Goal: Find specific page/section: Find specific page/section

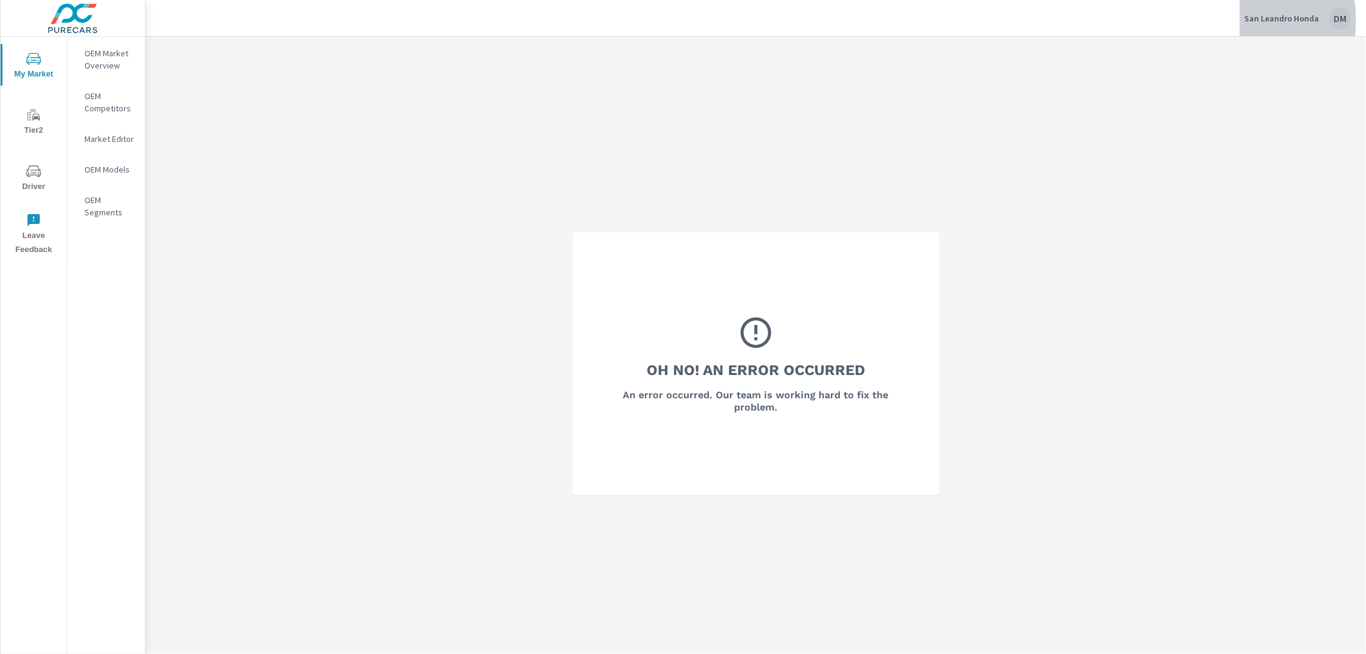
click at [1269, 20] on p "San Leandro Honda" at bounding box center [1282, 18] width 75 height 11
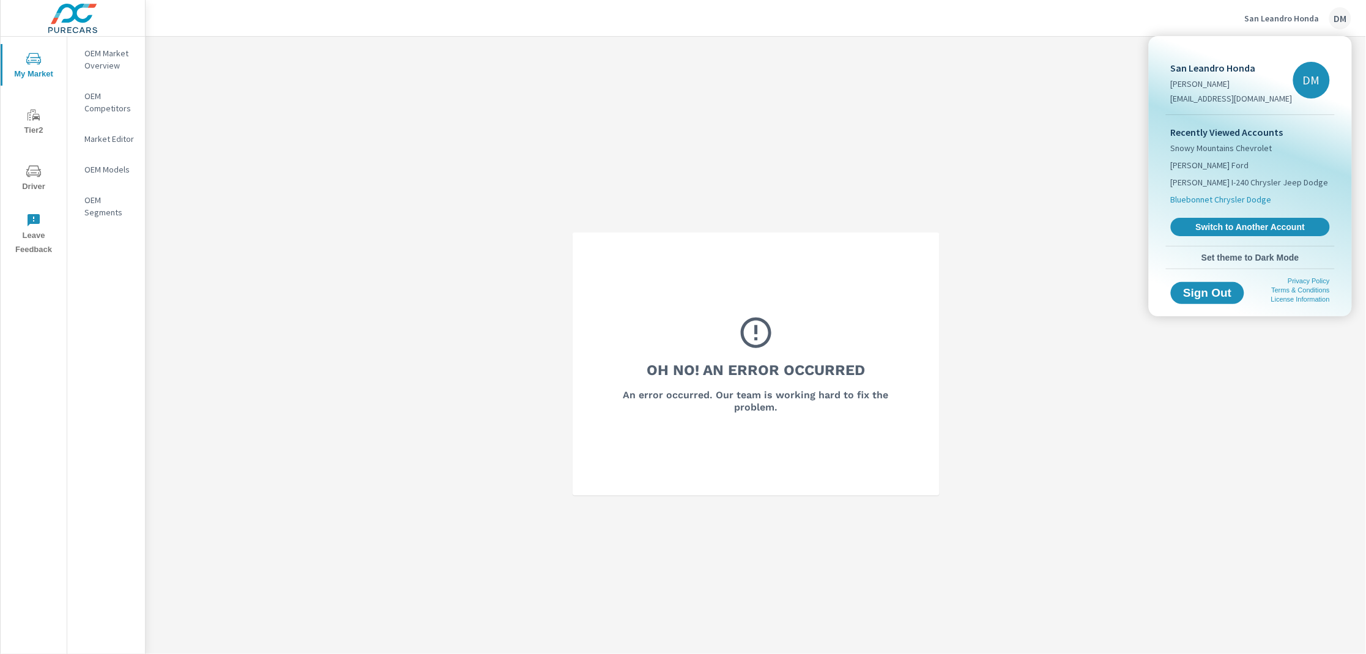
click at [1231, 201] on span "Bluebonnet Chrysler Dodge" at bounding box center [1221, 199] width 101 height 12
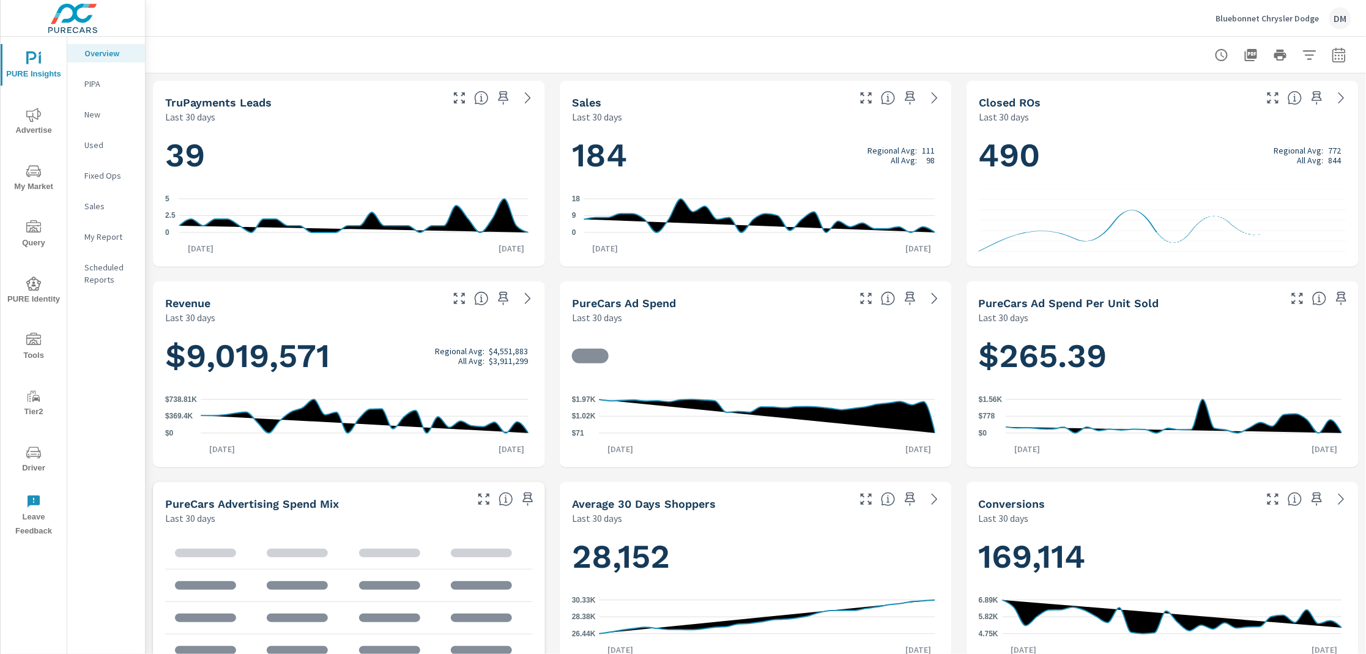
click at [34, 343] on icon "nav menu" at bounding box center [33, 340] width 15 height 15
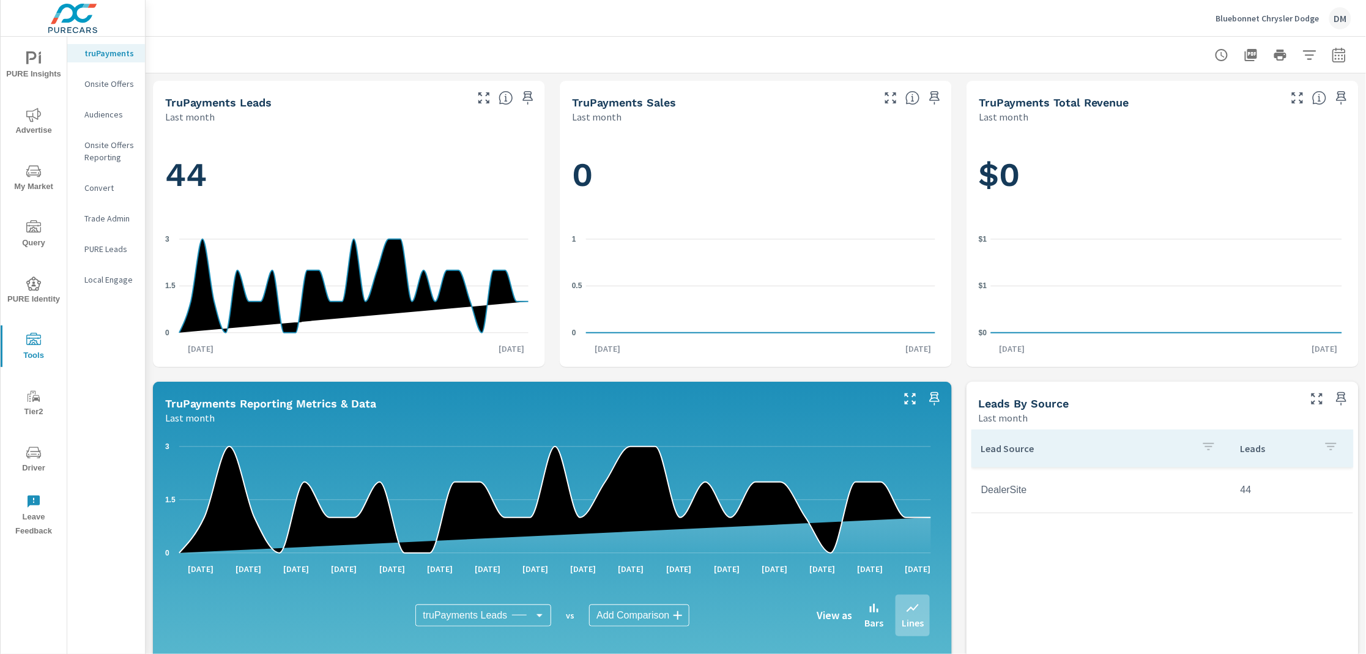
scroll to position [1, 0]
click at [102, 116] on p "Audiences" at bounding box center [109, 114] width 51 height 12
